Goal: Information Seeking & Learning: Learn about a topic

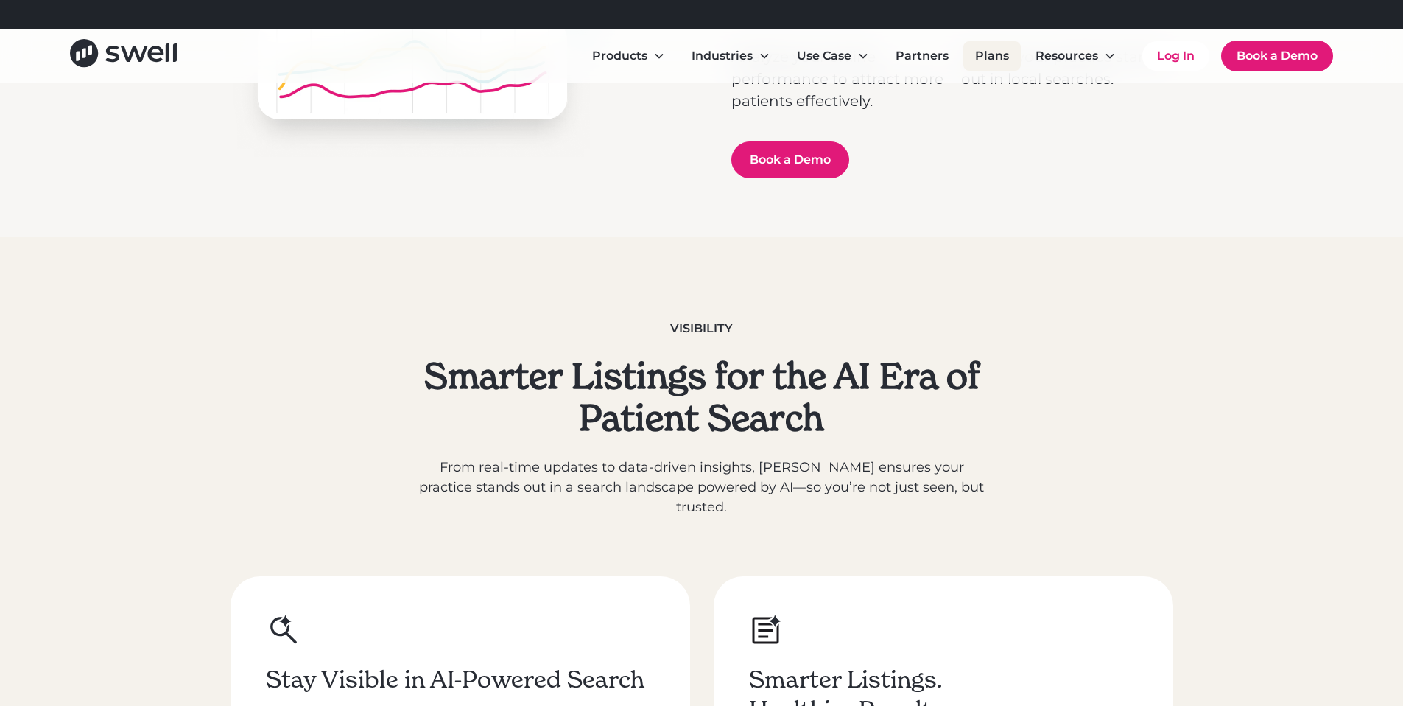
click at [998, 46] on link "Plans" at bounding box center [991, 55] width 57 height 29
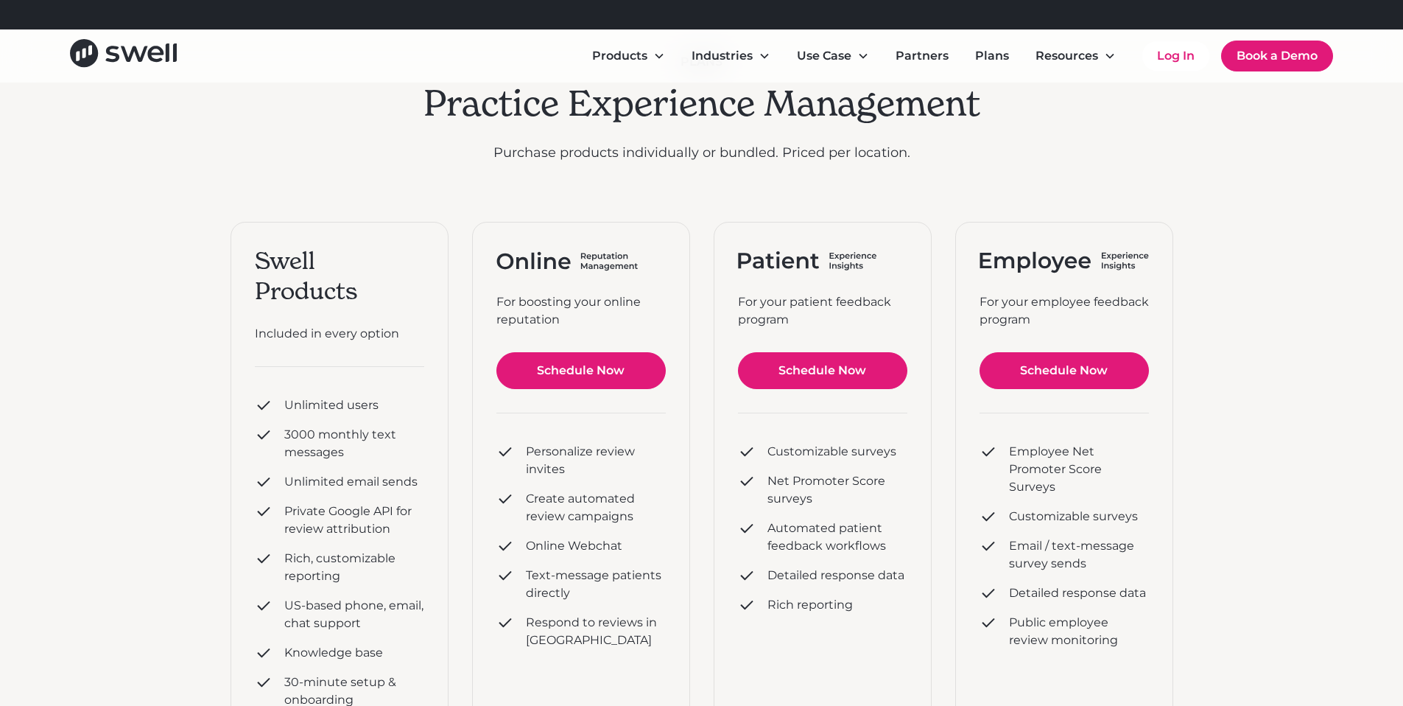
scroll to position [419, 0]
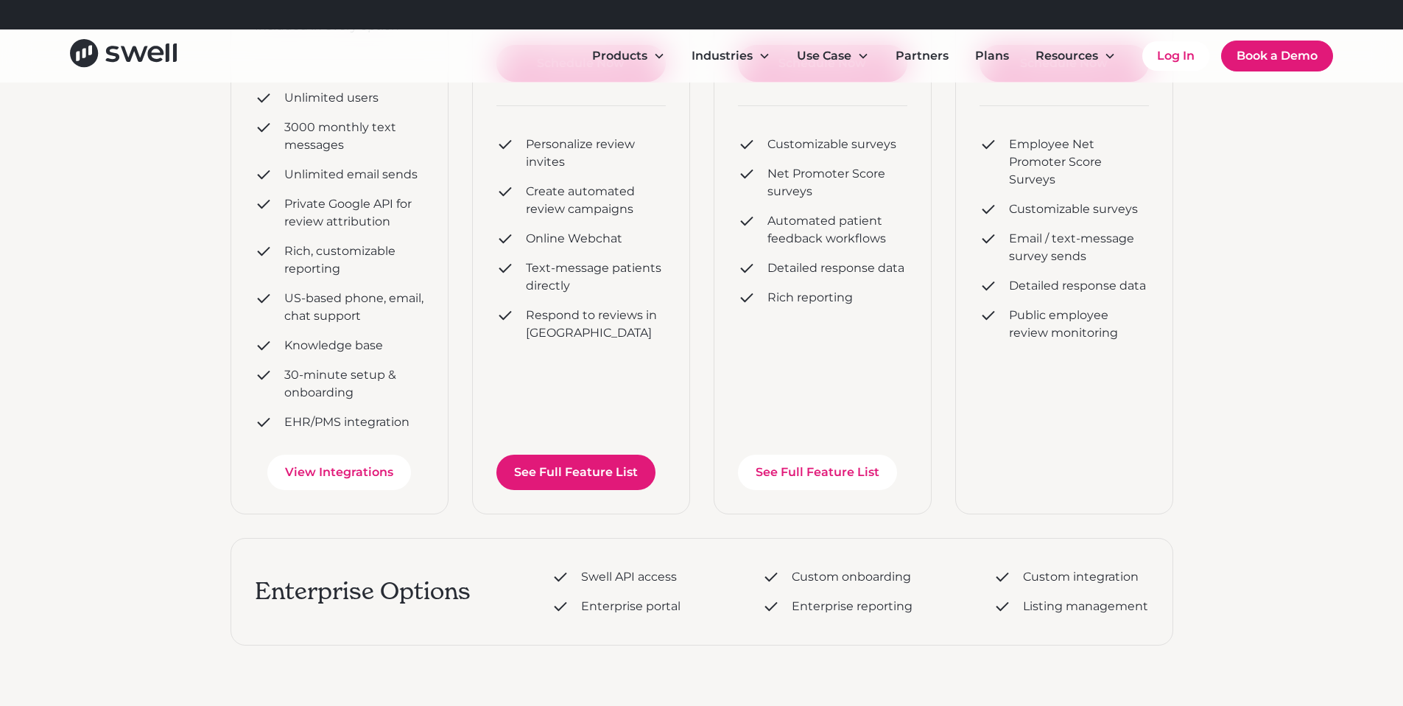
click at [630, 458] on link "See Full Feature List" at bounding box center [575, 471] width 159 height 35
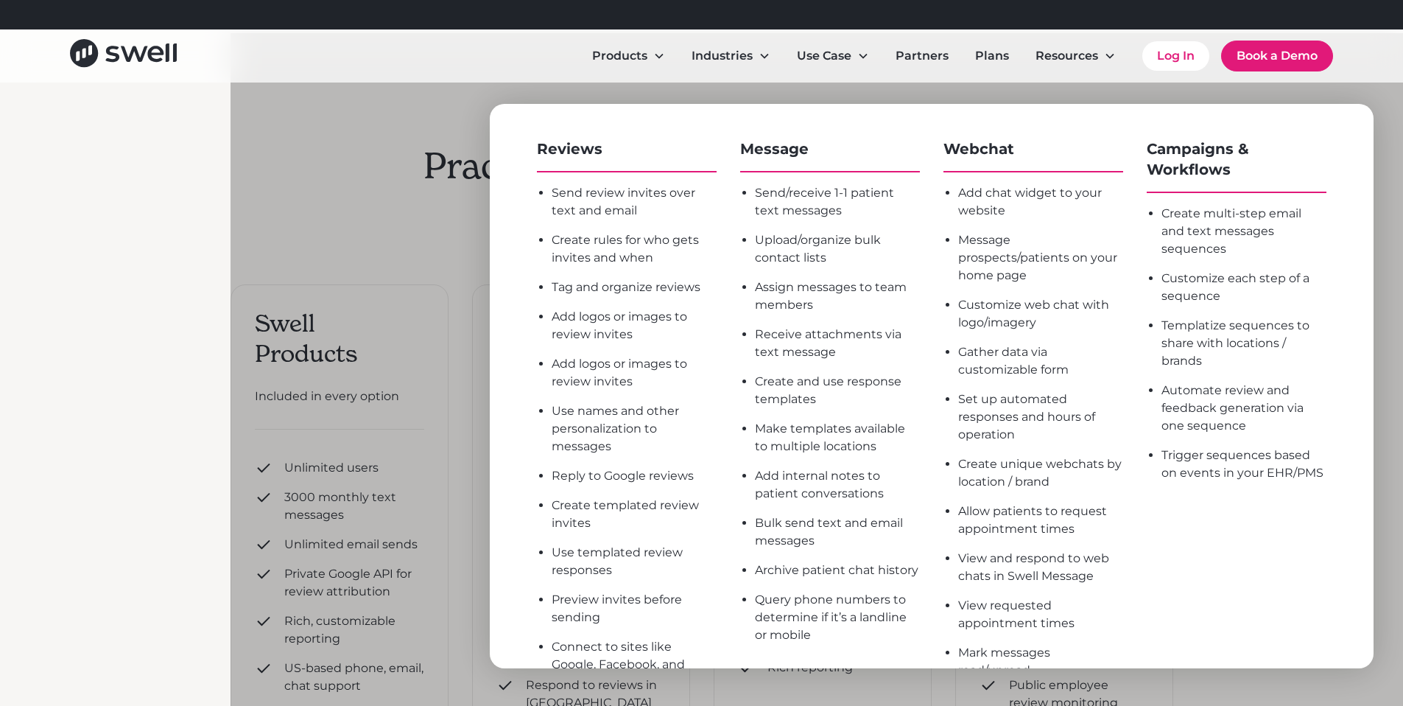
scroll to position [59, 0]
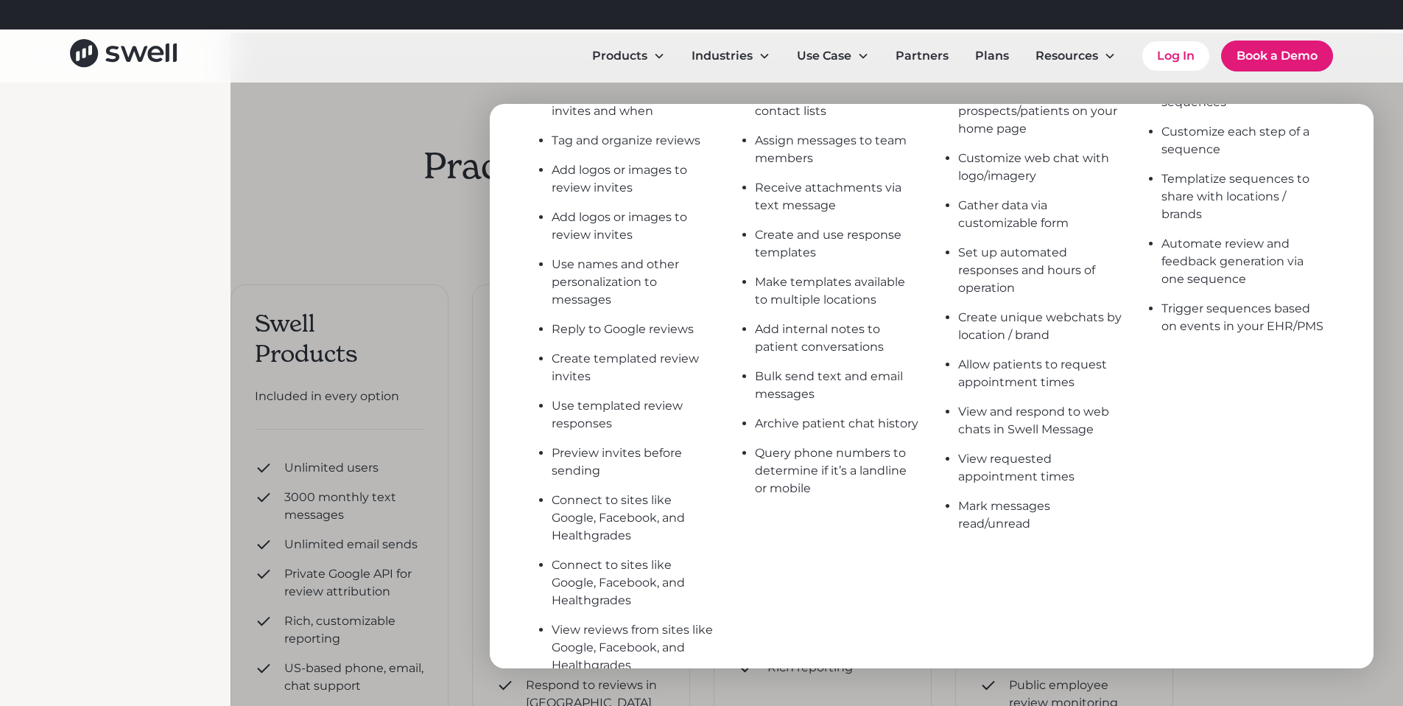
click at [684, 606] on div "Connect to sites like Google, Facebook, and Healthgrades" at bounding box center [634, 582] width 165 height 53
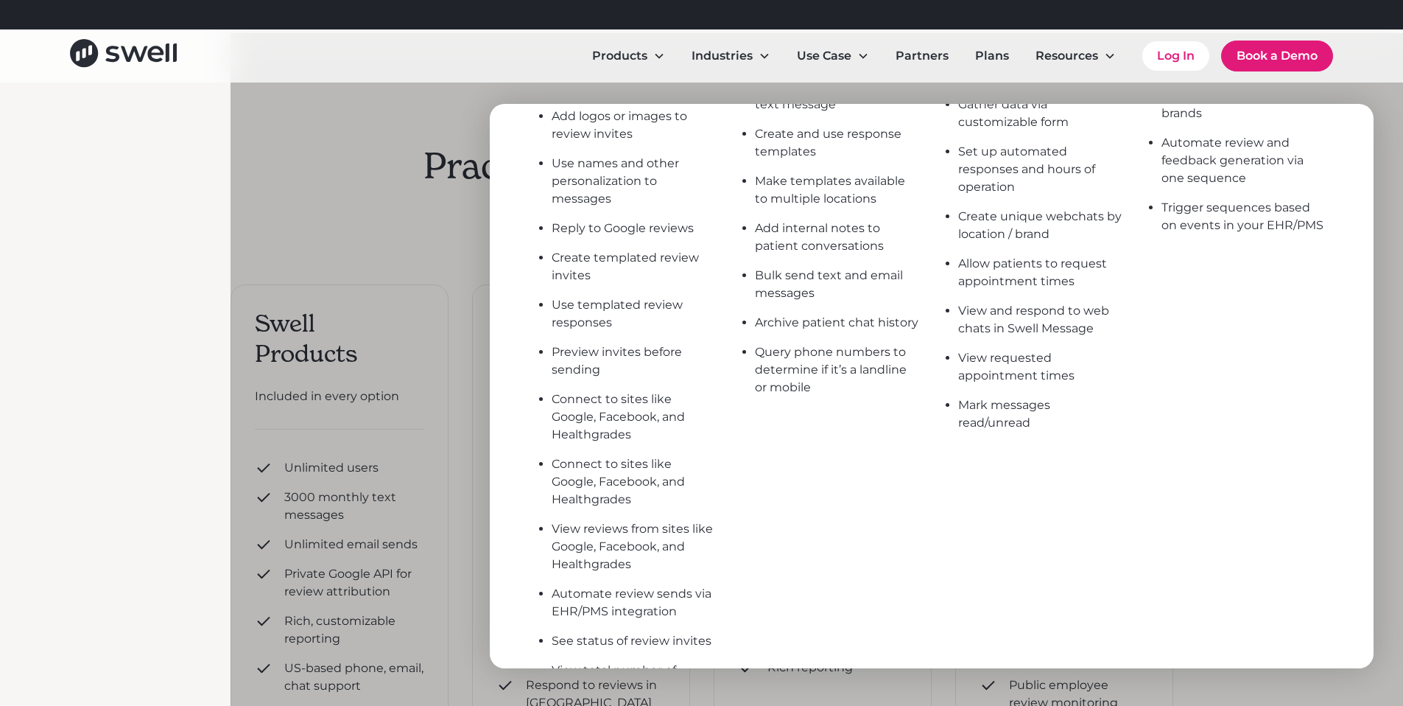
scroll to position [342, 0]
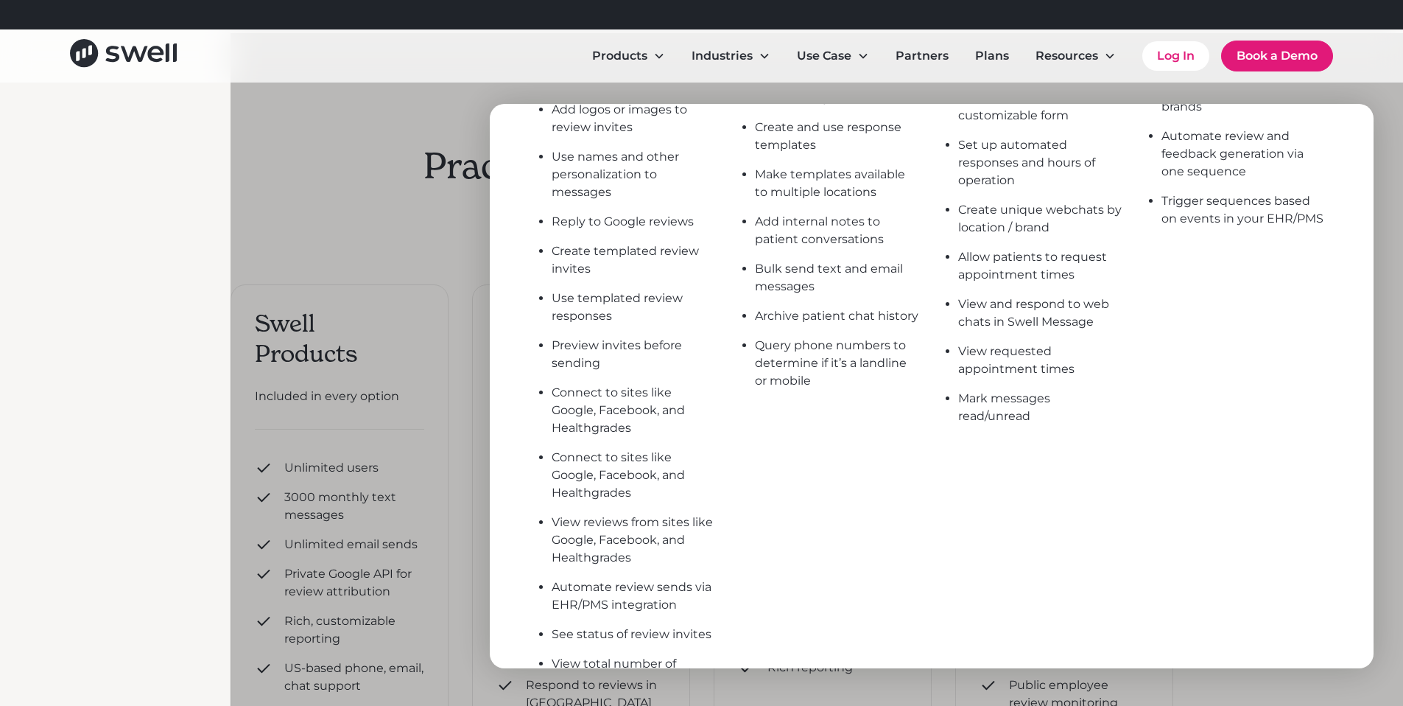
click at [657, 563] on div "View reviews from sites like Google, Facebook, and Healthgrades" at bounding box center [634, 539] width 165 height 53
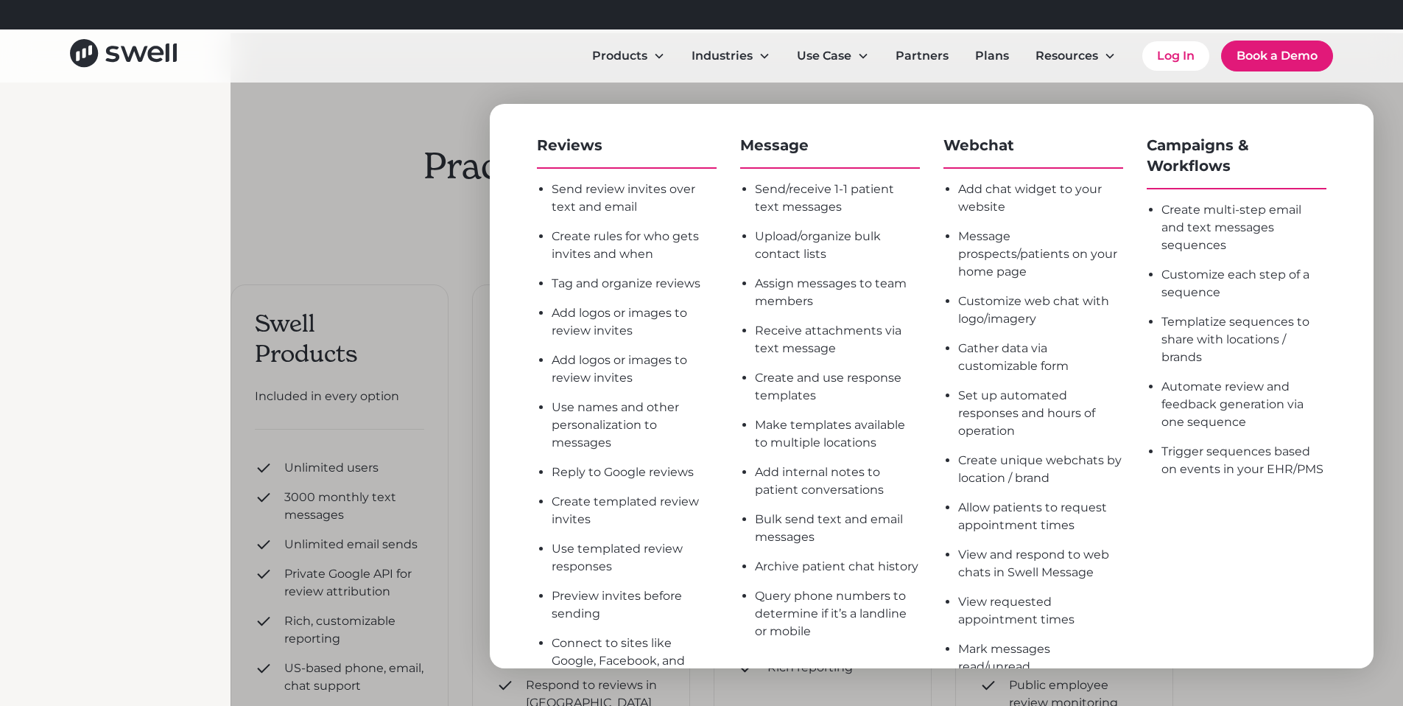
scroll to position [122, 0]
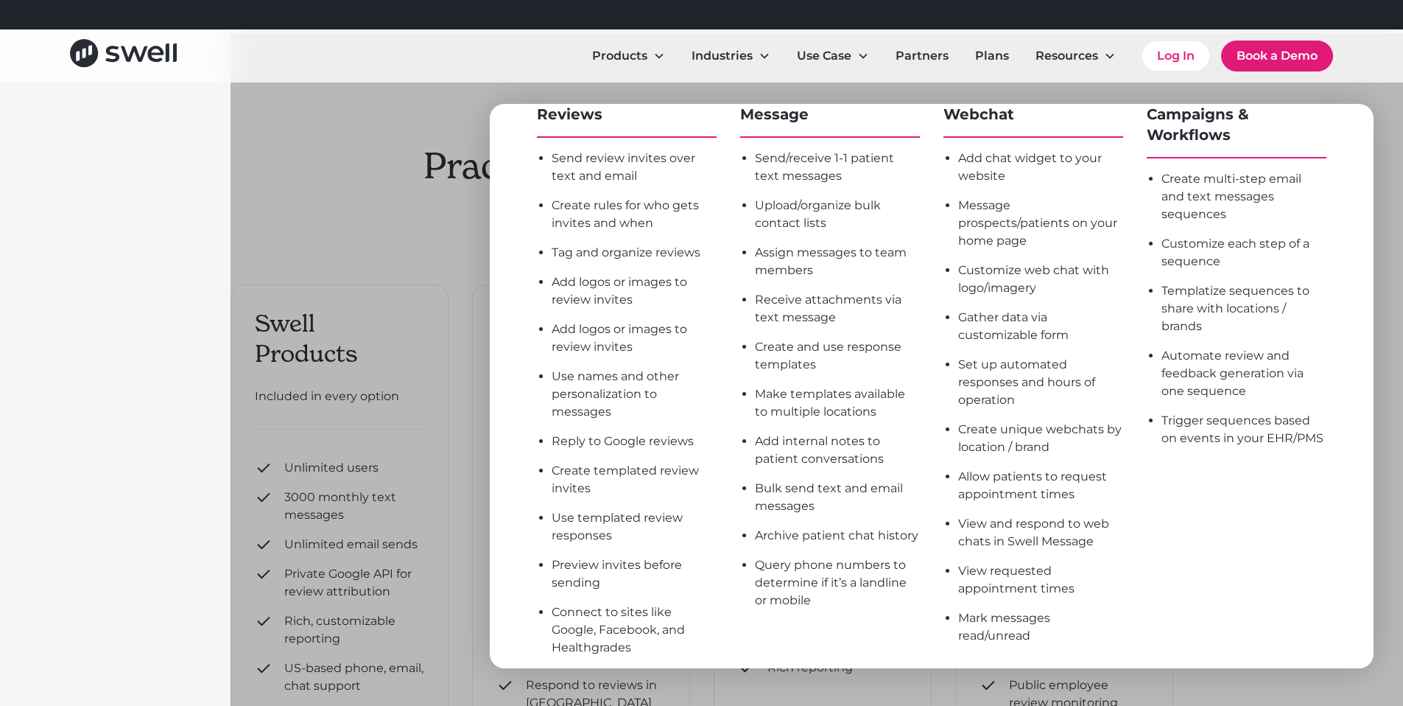
click at [286, 322] on div at bounding box center [932, 386] width 1403 height 706
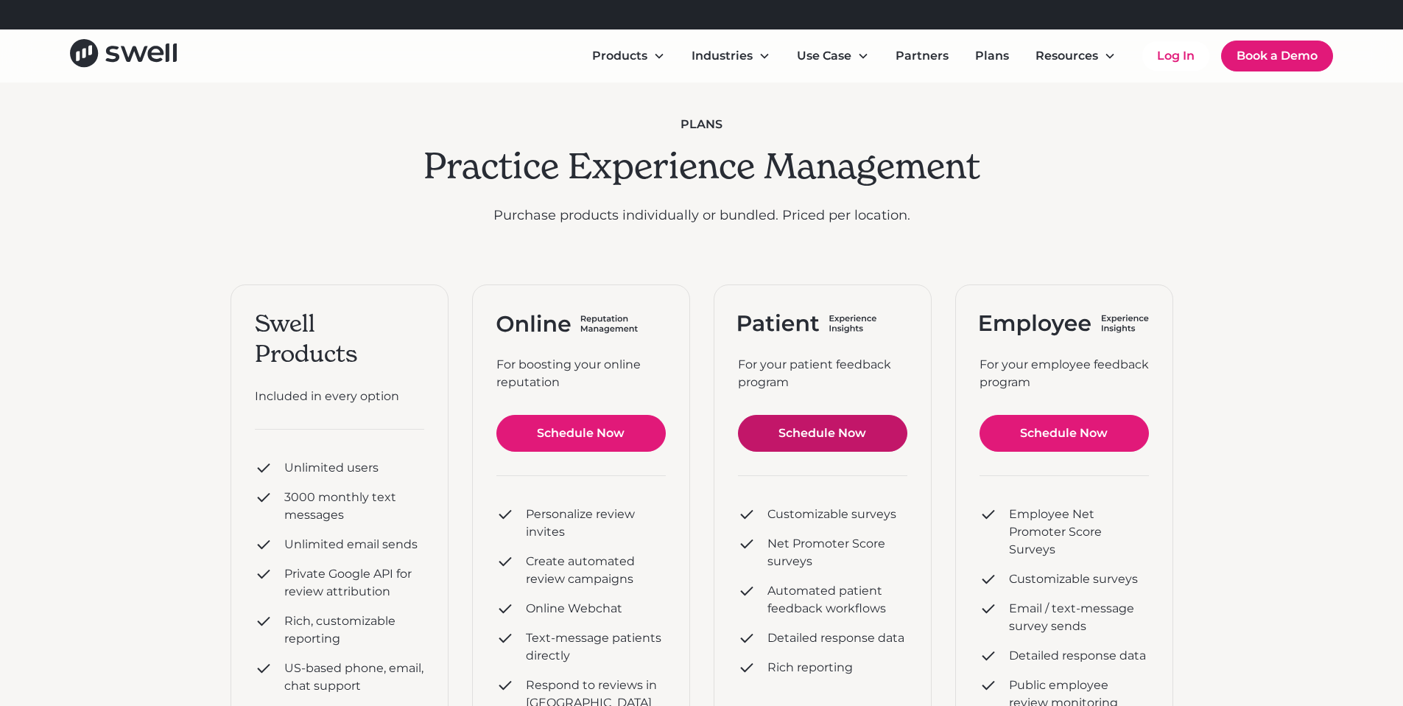
click at [666, 440] on link "Schedule Now" at bounding box center [580, 433] width 169 height 37
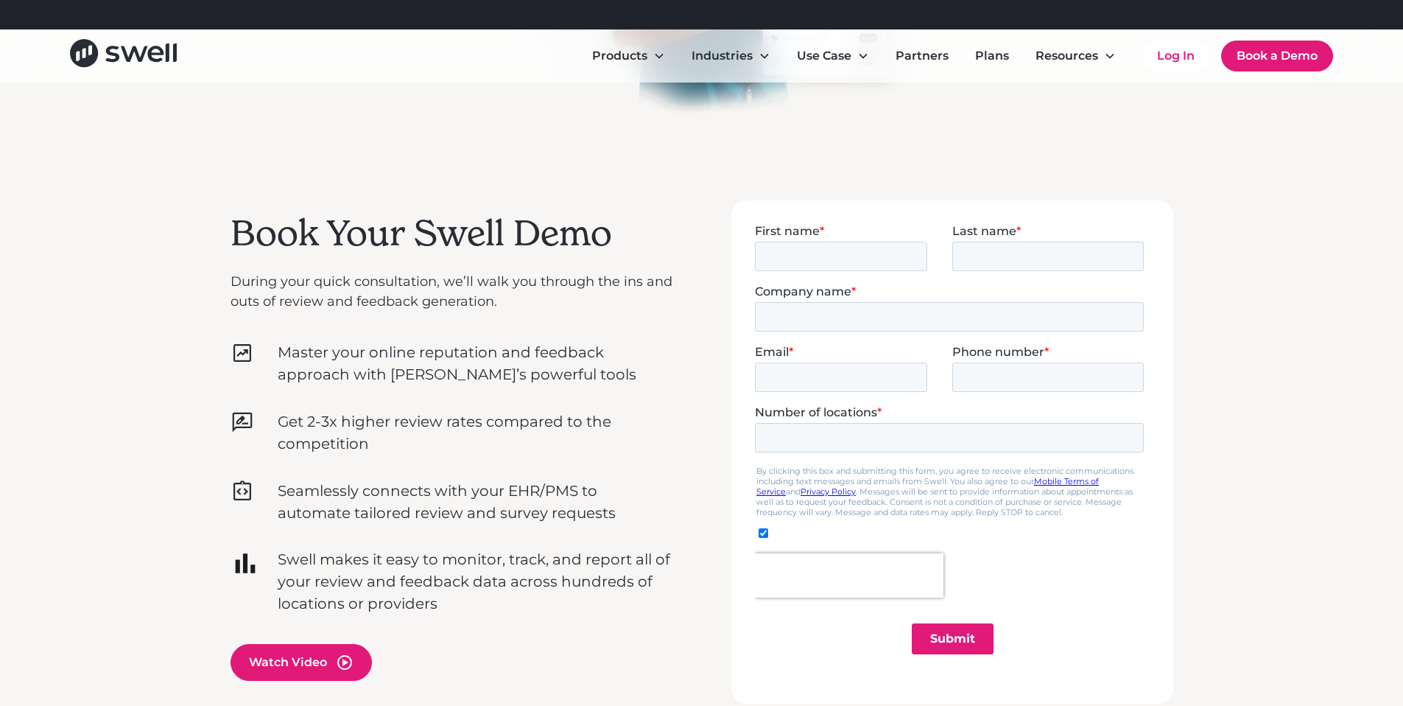
scroll to position [336, 0]
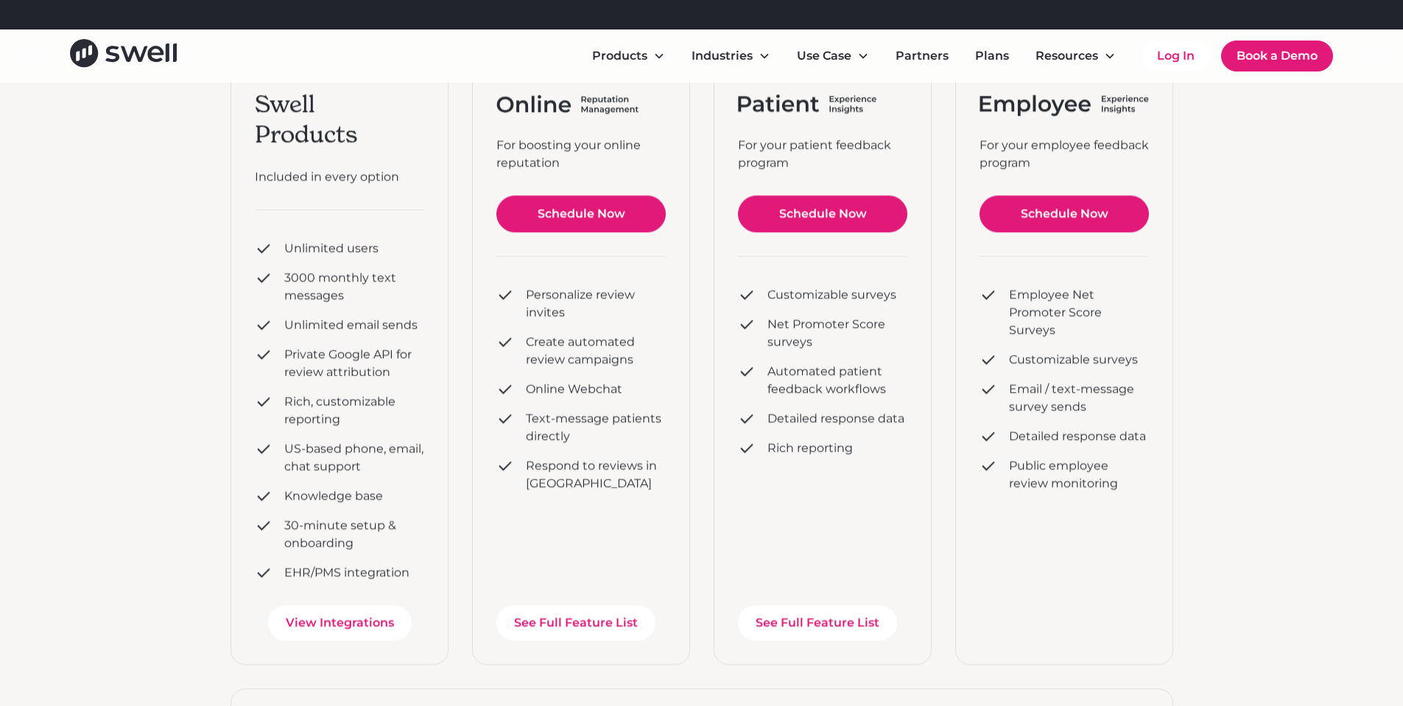
scroll to position [376, 0]
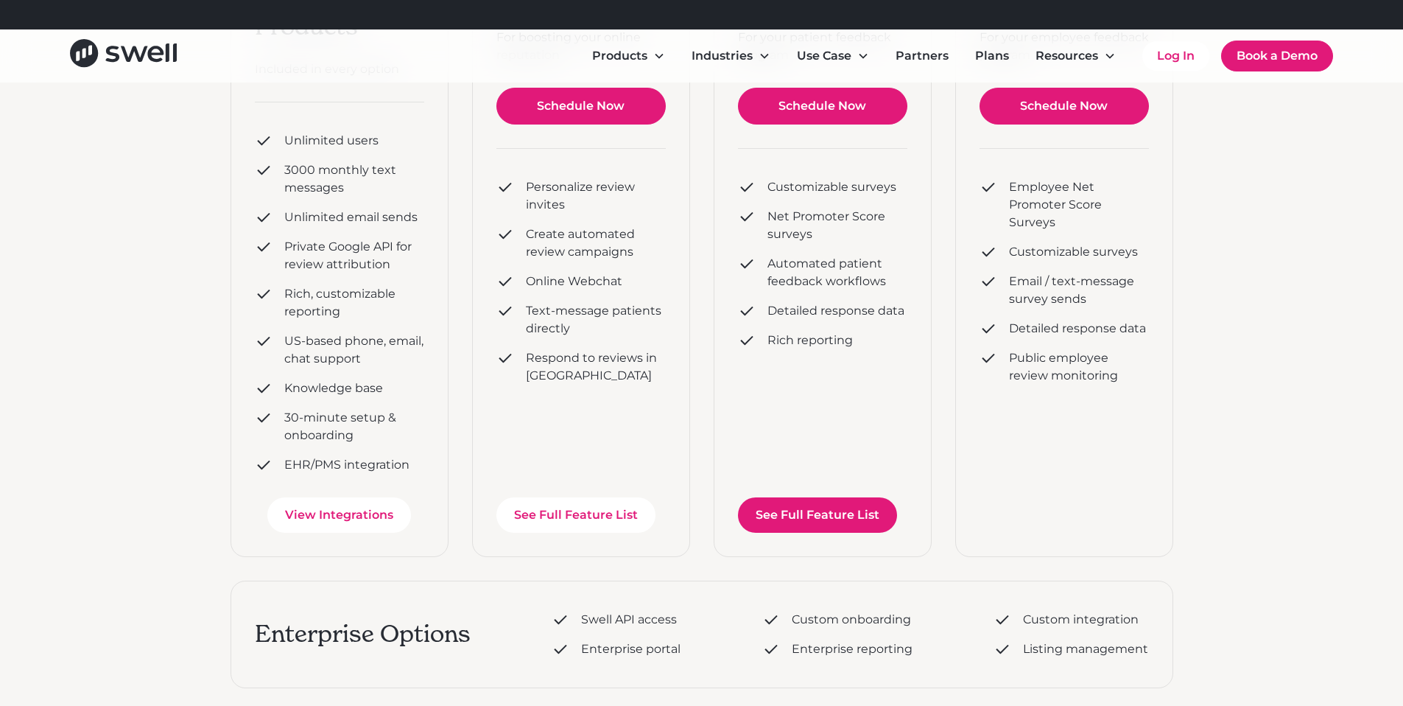
click at [785, 510] on link "See Full Feature List" at bounding box center [817, 514] width 159 height 35
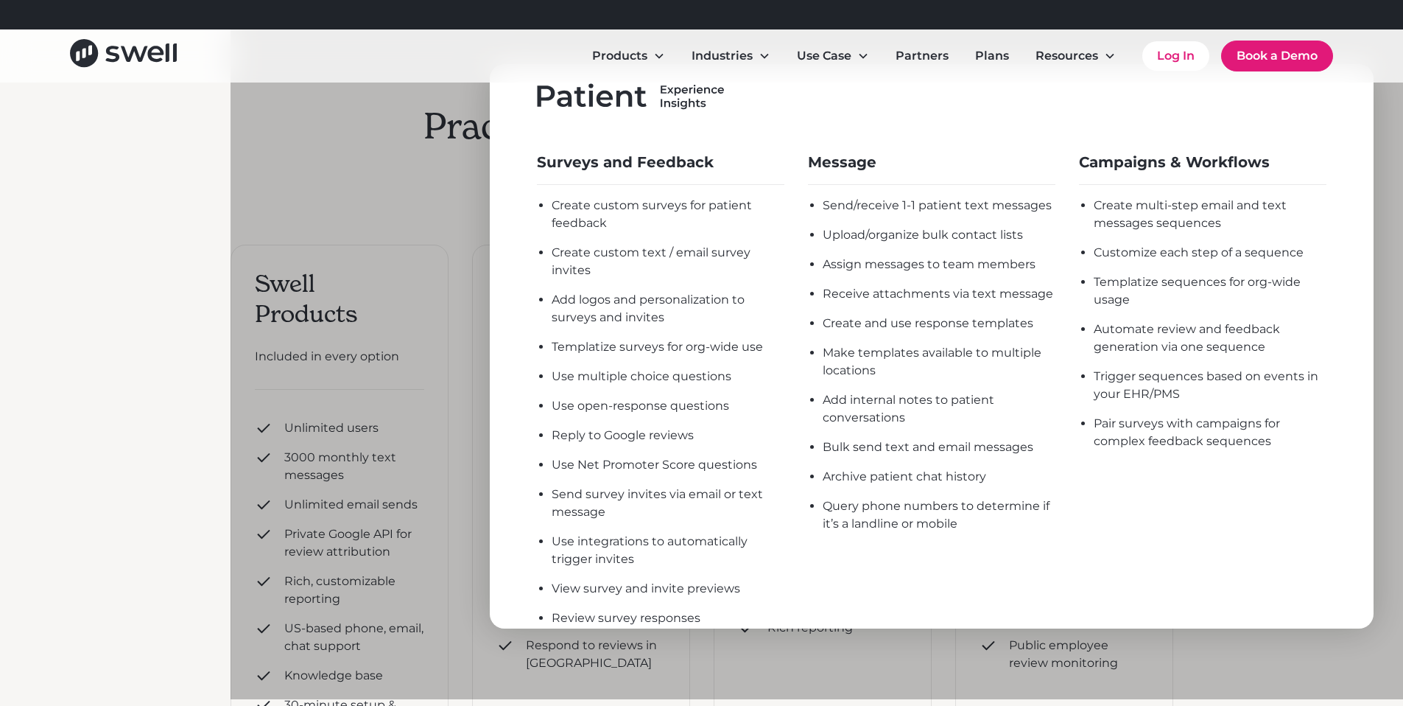
scroll to position [36, 0]
drag, startPoint x: 910, startPoint y: 238, endPoint x: 843, endPoint y: 237, distance: 67.8
click at [848, 238] on div "Upload/organize bulk contact lists" at bounding box center [939, 234] width 233 height 18
click at [926, 242] on div "Upload/organize bulk contact lists" at bounding box center [939, 234] width 233 height 18
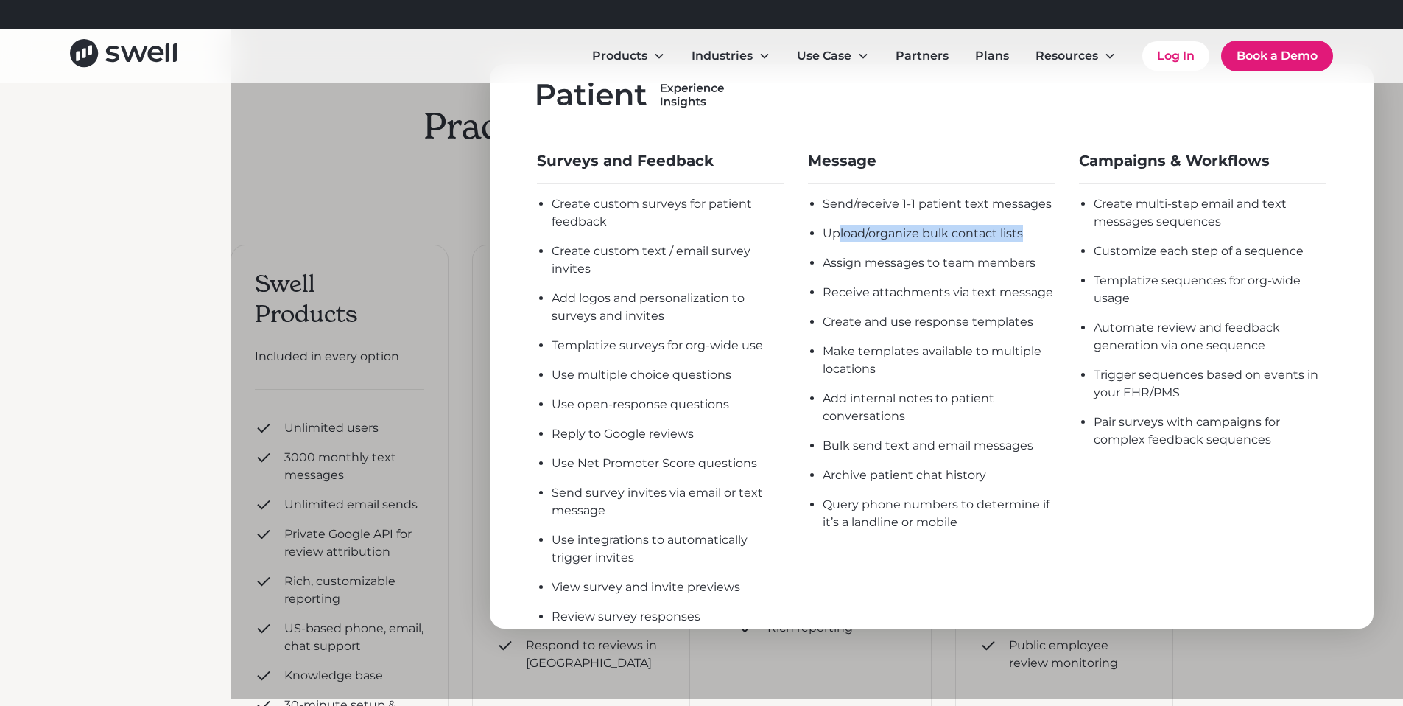
drag, startPoint x: 1023, startPoint y: 236, endPoint x: 842, endPoint y: 233, distance: 181.2
click at [842, 234] on div "Upload/organize bulk contact lists" at bounding box center [939, 234] width 233 height 18
click at [854, 254] on div "Assign messages to team members" at bounding box center [939, 263] width 233 height 18
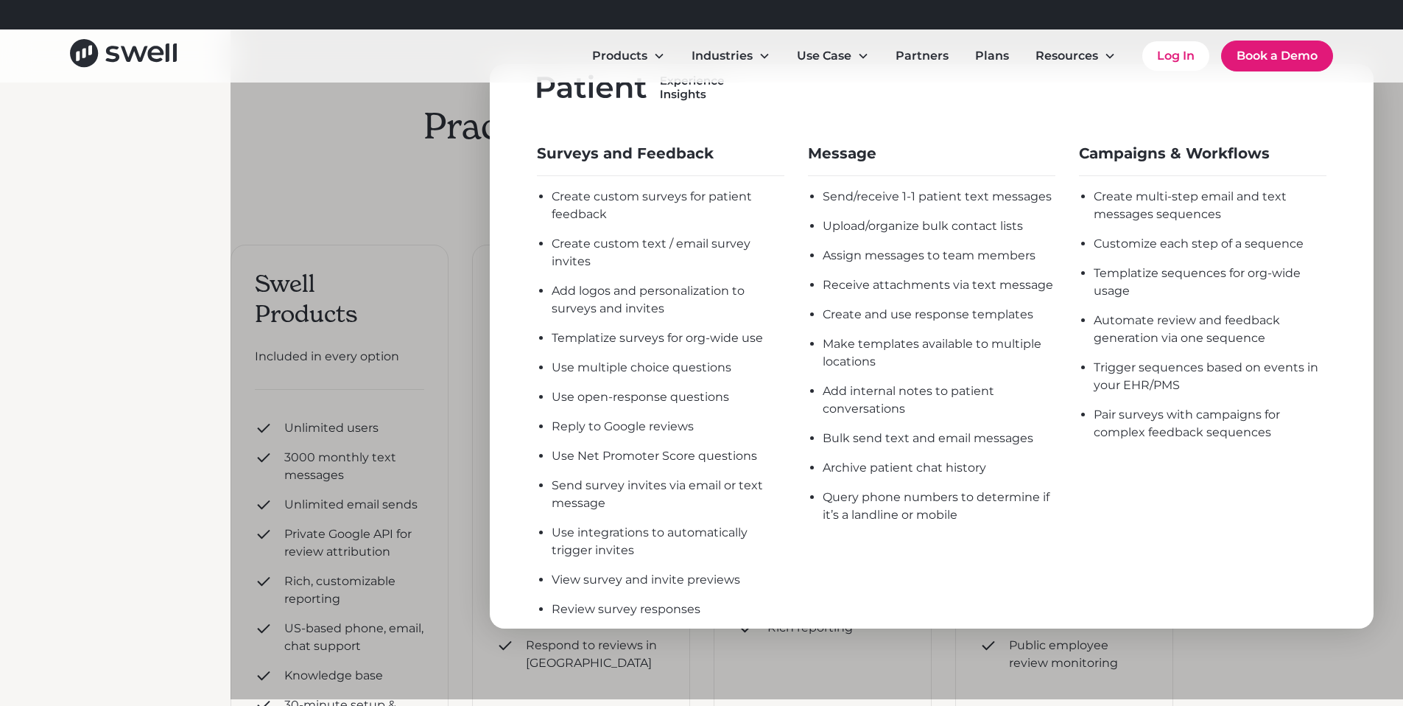
click at [1200, 289] on div "Templatize sequences for org-wide usage" at bounding box center [1210, 281] width 233 height 35
click at [443, 119] on div at bounding box center [932, 346] width 1403 height 706
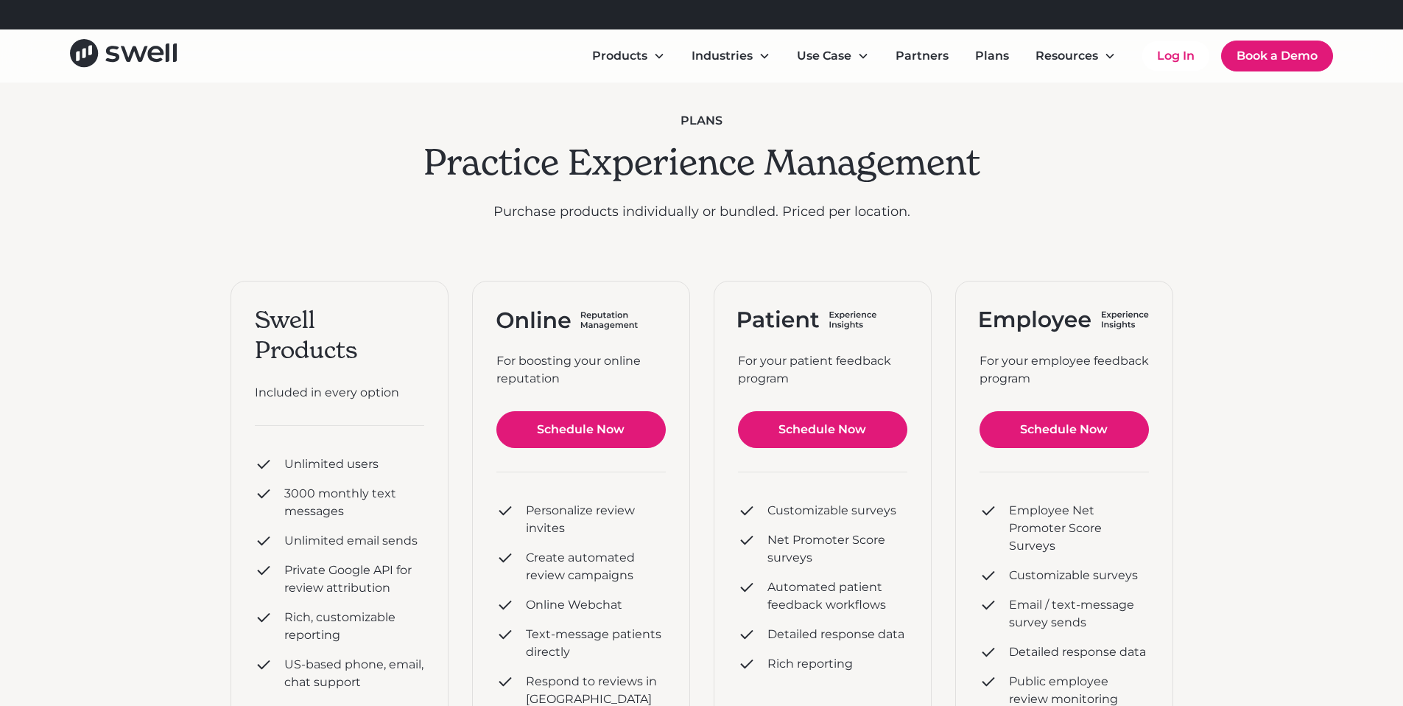
scroll to position [0, 0]
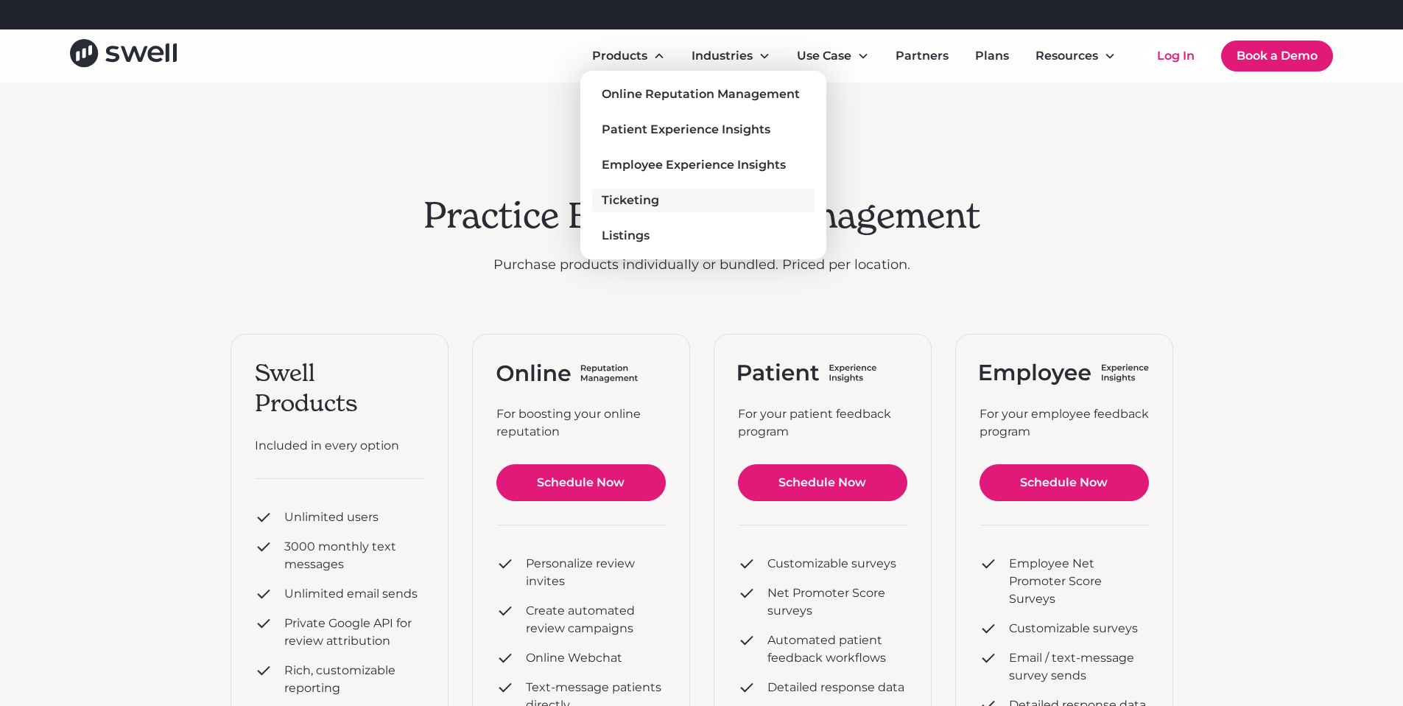
click at [641, 195] on div "Ticketing" at bounding box center [630, 200] width 57 height 18
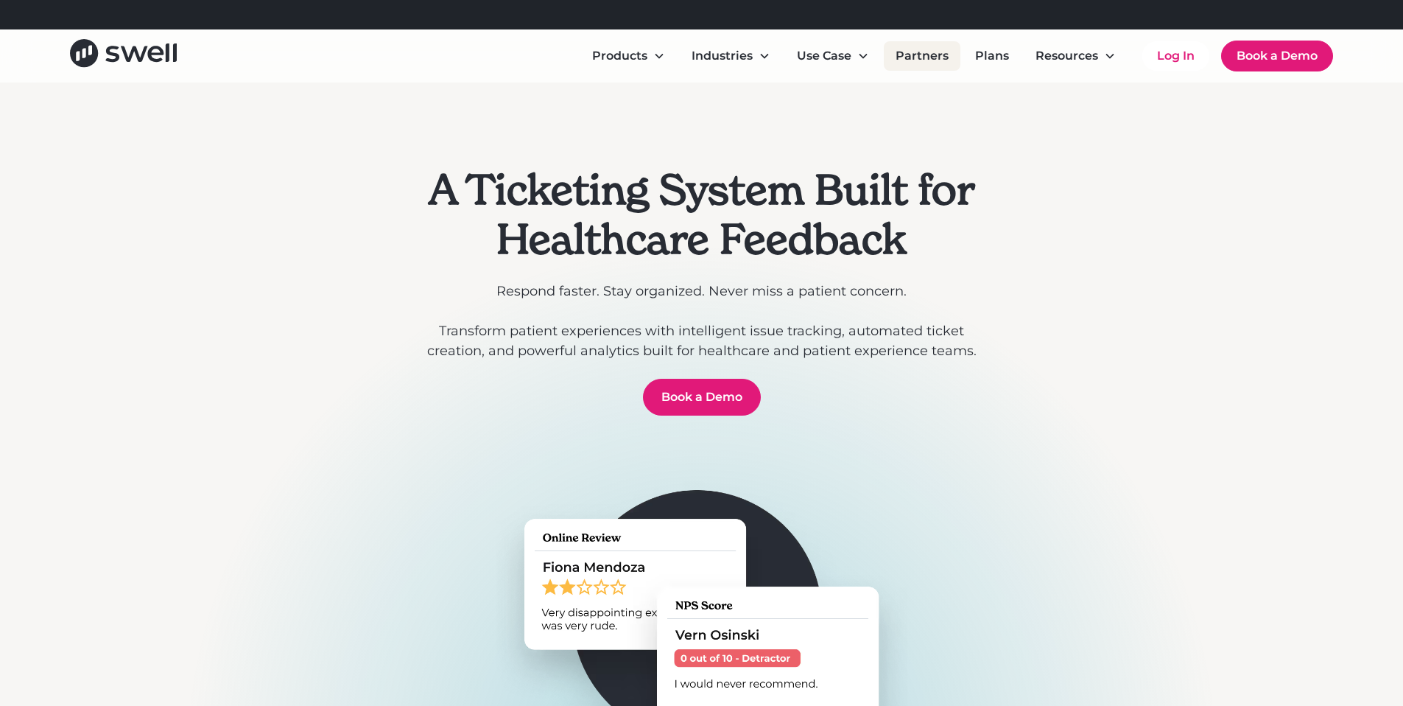
click at [937, 57] on link "Partners" at bounding box center [922, 55] width 77 height 29
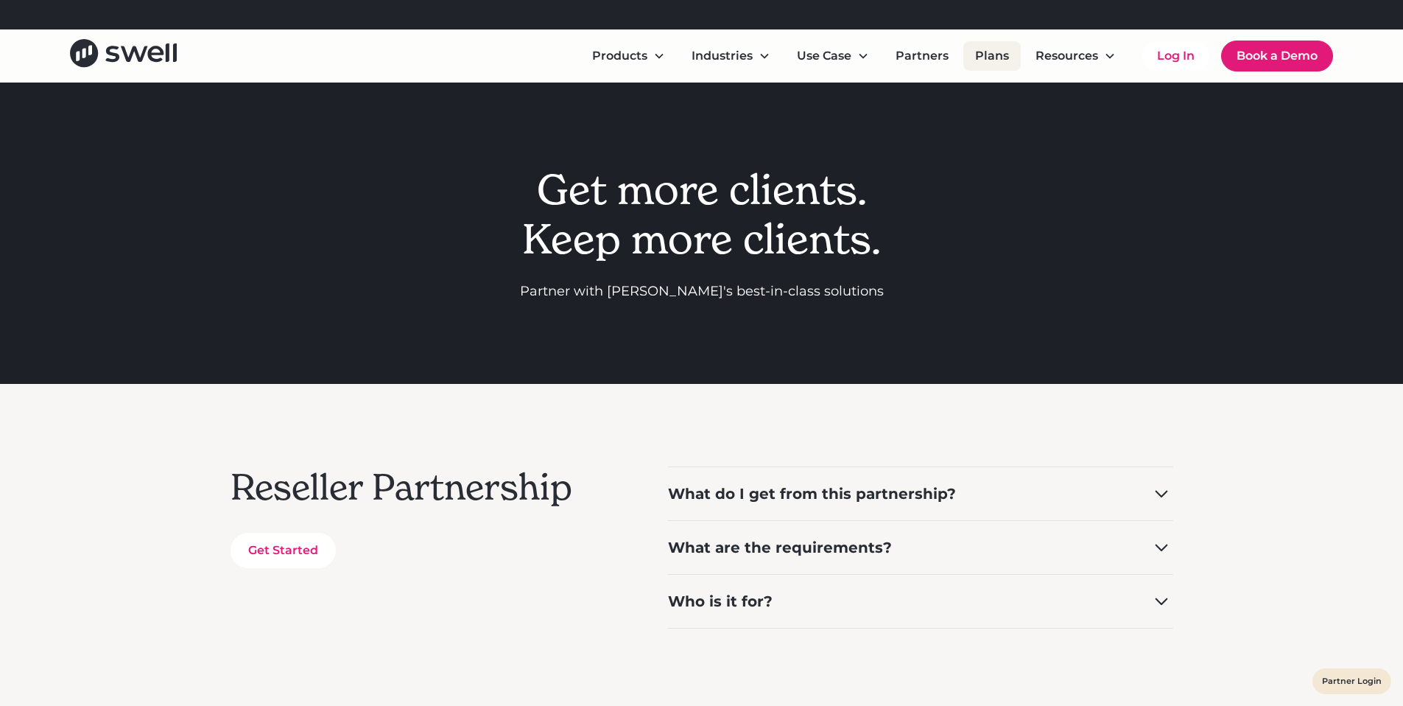
click at [996, 54] on link "Plans" at bounding box center [991, 55] width 57 height 29
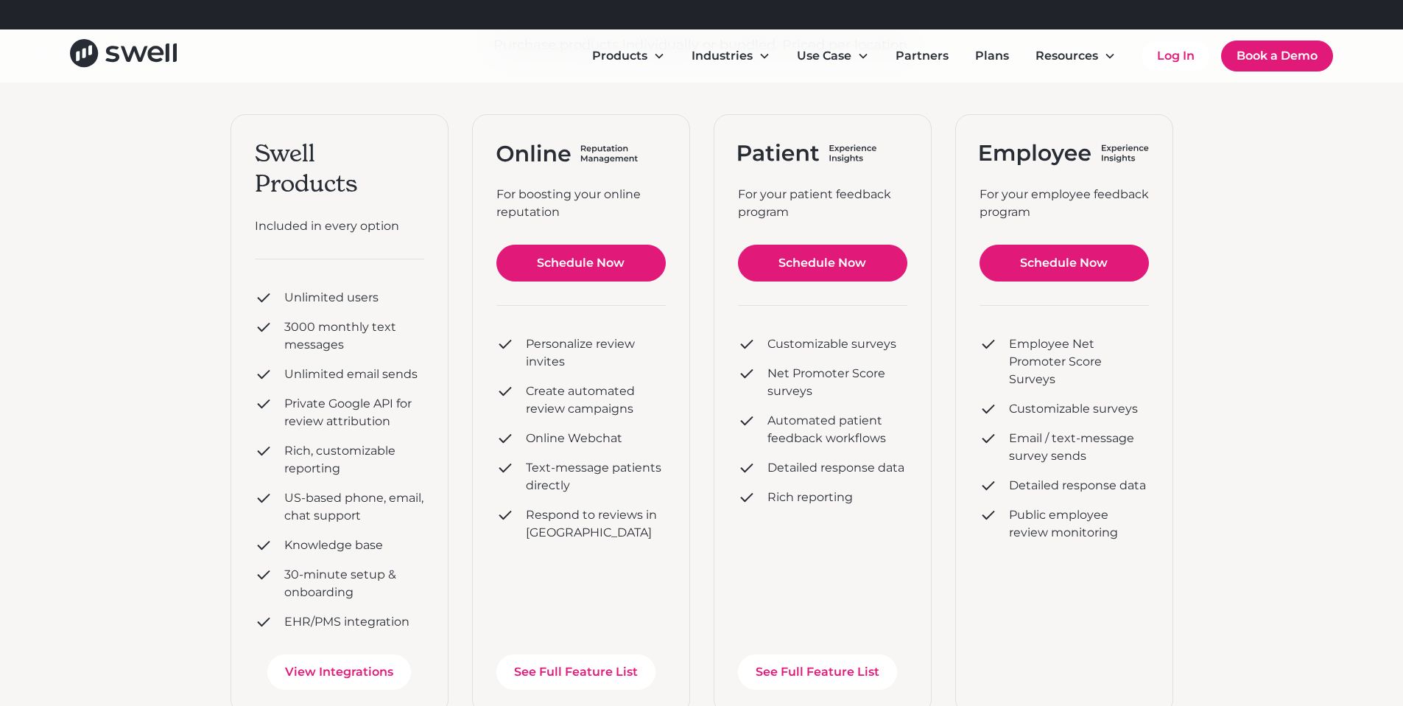
scroll to position [266, 0]
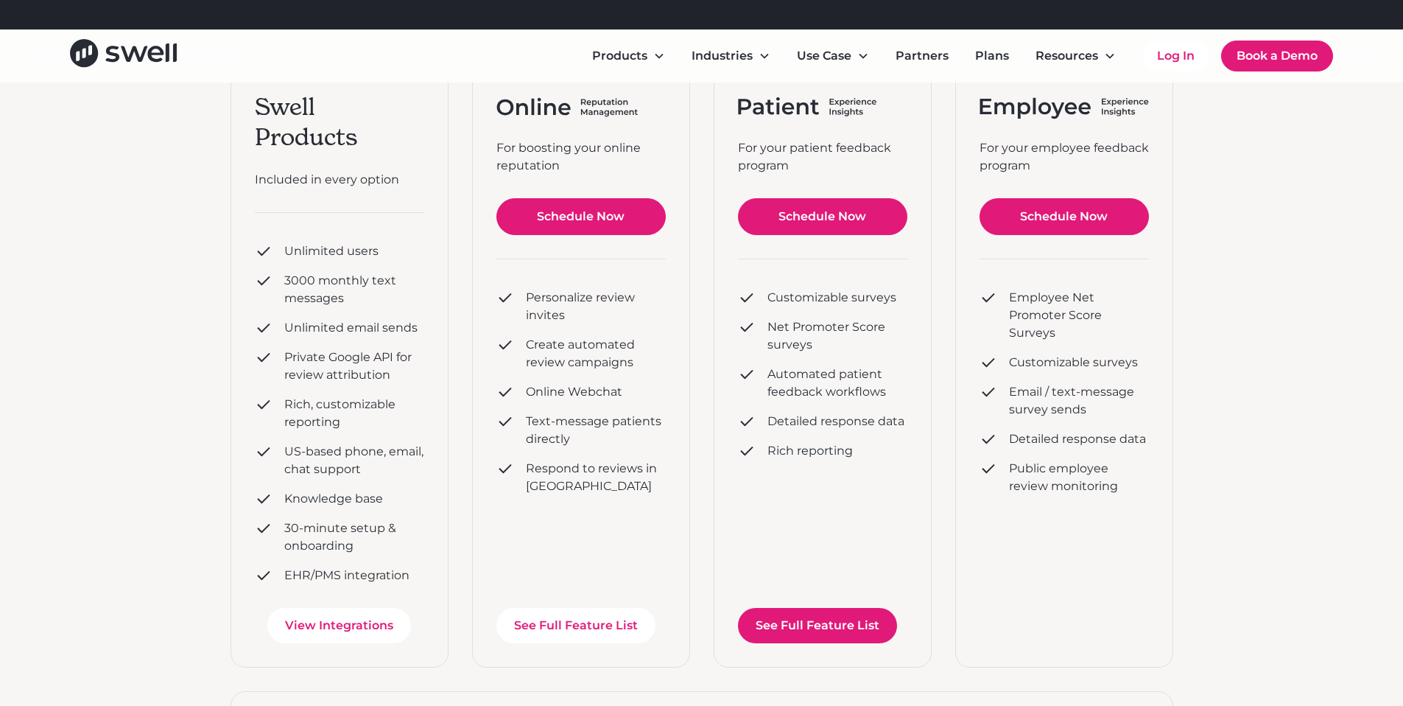
click at [833, 630] on link "See Full Feature List" at bounding box center [817, 625] width 159 height 35
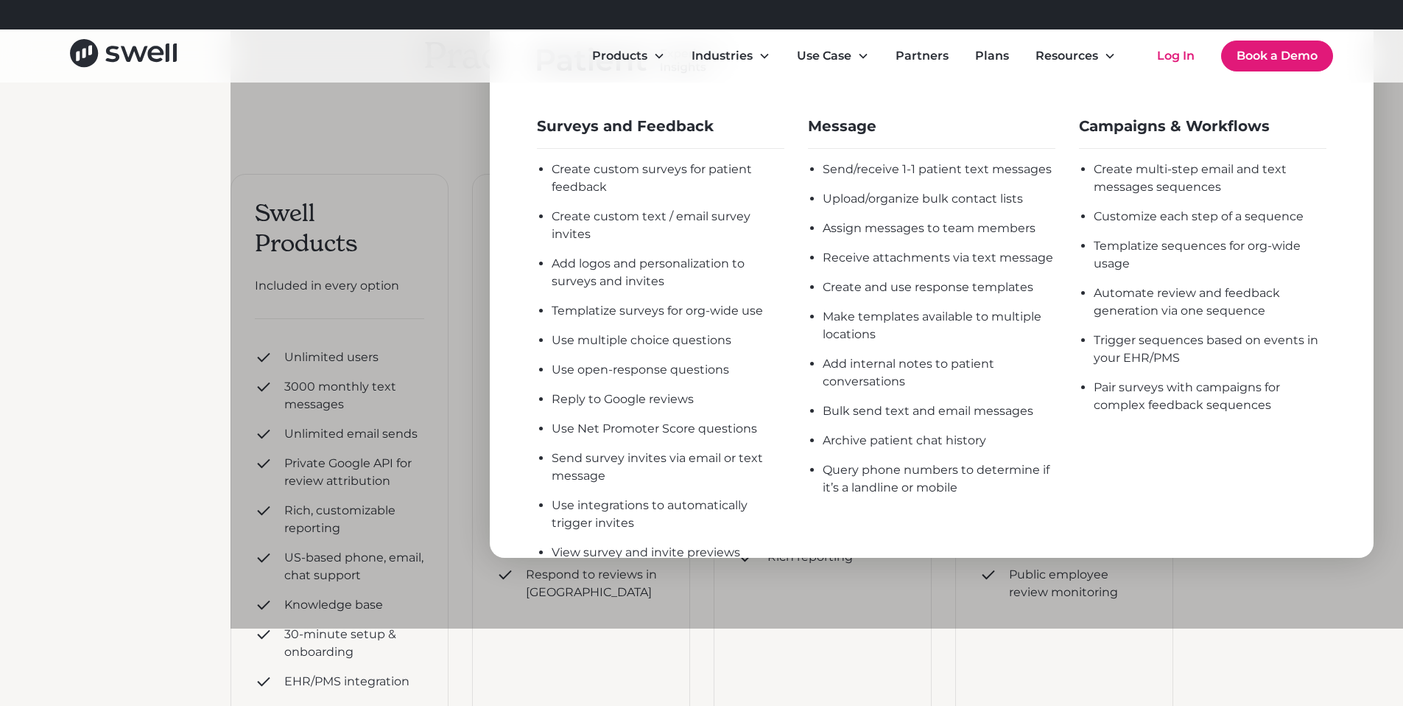
scroll to position [156, 0]
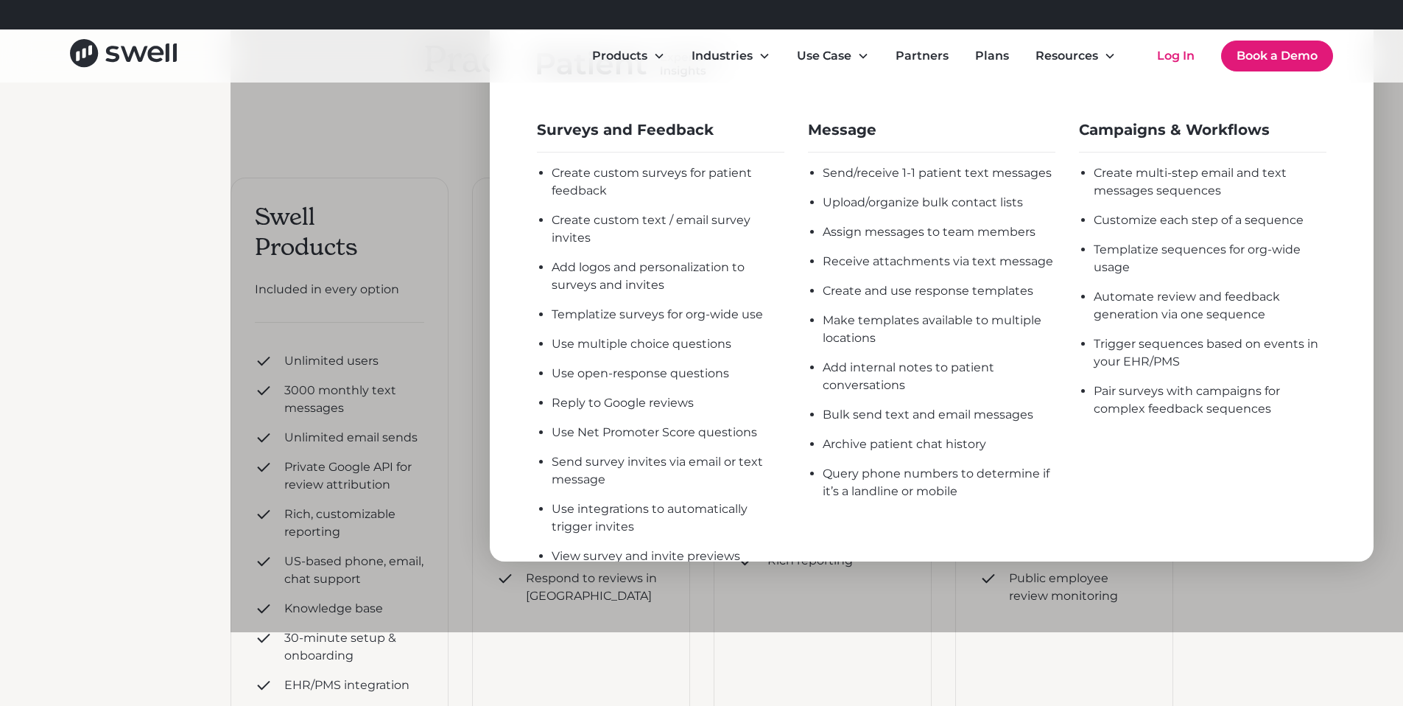
click at [985, 493] on div "Query phone numbers to determine if it’s a landline or mobile" at bounding box center [939, 482] width 233 height 35
drag, startPoint x: 981, startPoint y: 489, endPoint x: 826, endPoint y: 474, distance: 155.4
click at [826, 474] on div "Query phone numbers to determine if it’s a landline or mobile" at bounding box center [939, 482] width 233 height 35
copy div "Query phone numbers to determine if it’s a landline or mobile"
